Goal: Task Accomplishment & Management: Use online tool/utility

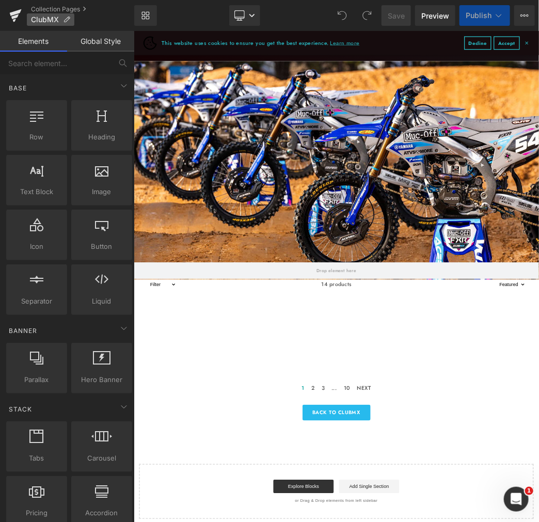
click at [66, 18] on icon at bounding box center [66, 19] width 7 height 7
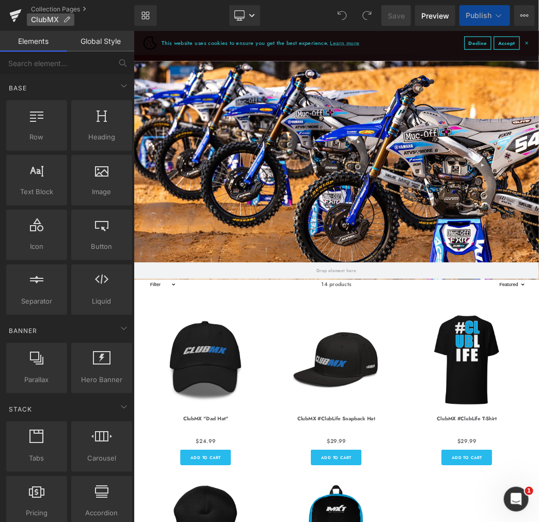
click at [48, 20] on span "ClubMX" at bounding box center [45, 19] width 28 height 8
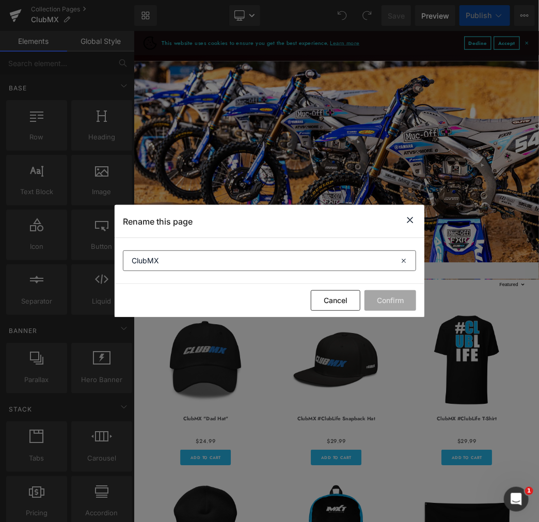
click at [186, 250] on section "ClubMX" at bounding box center [270, 261] width 310 height 46
click at [185, 251] on input "ClubMX" at bounding box center [269, 260] width 293 height 21
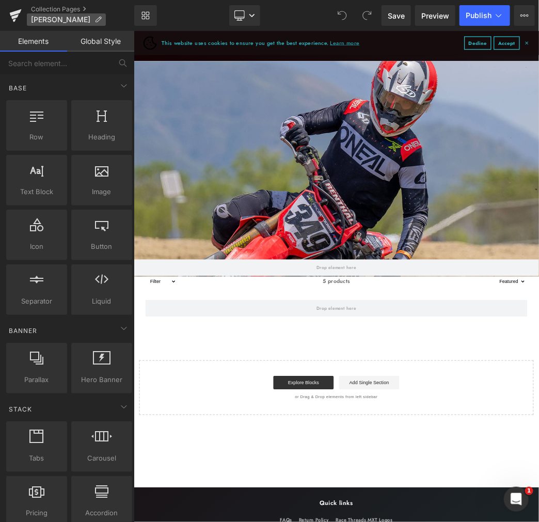
click at [94, 19] on icon at bounding box center [97, 19] width 7 height 7
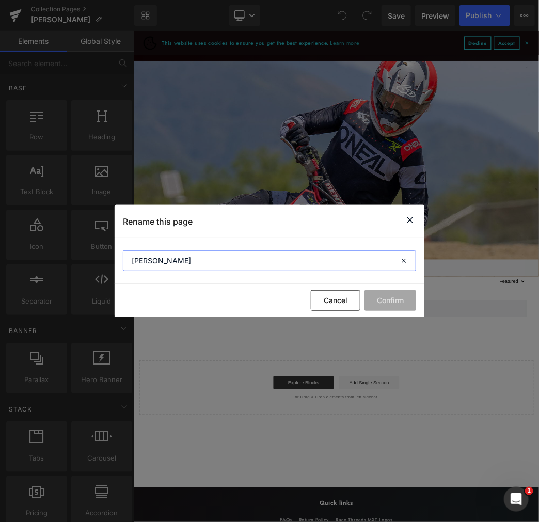
click at [260, 260] on input "[PERSON_NAME]" at bounding box center [269, 260] width 293 height 21
click at [410, 219] on icon at bounding box center [410, 220] width 12 height 13
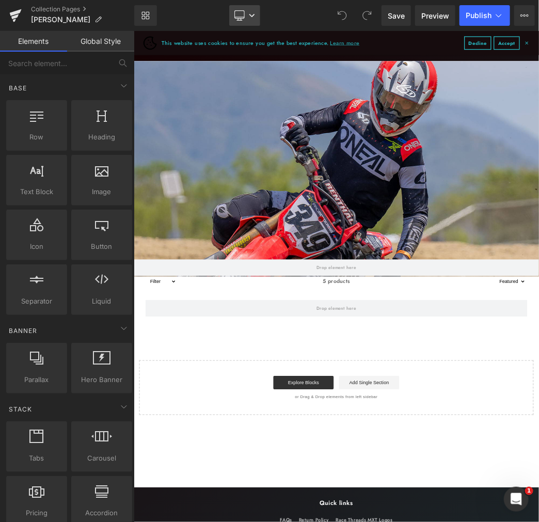
click at [246, 13] on link "Desktop" at bounding box center [244, 15] width 31 height 21
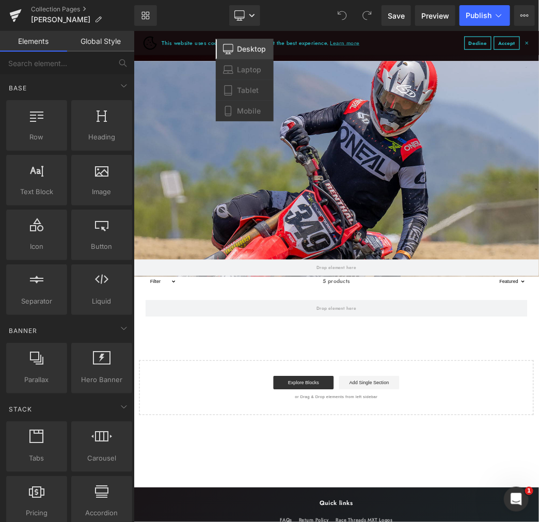
click at [286, 14] on div "Library Desktop Desktop Laptop Tablet Mobile Save Preview Publish Scheduled Vie…" at bounding box center [336, 15] width 405 height 21
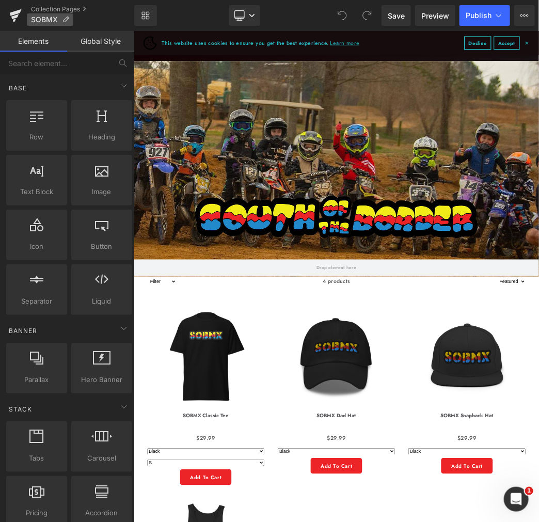
click at [65, 18] on icon at bounding box center [65, 19] width 7 height 7
